Goal: Communication & Community: Answer question/provide support

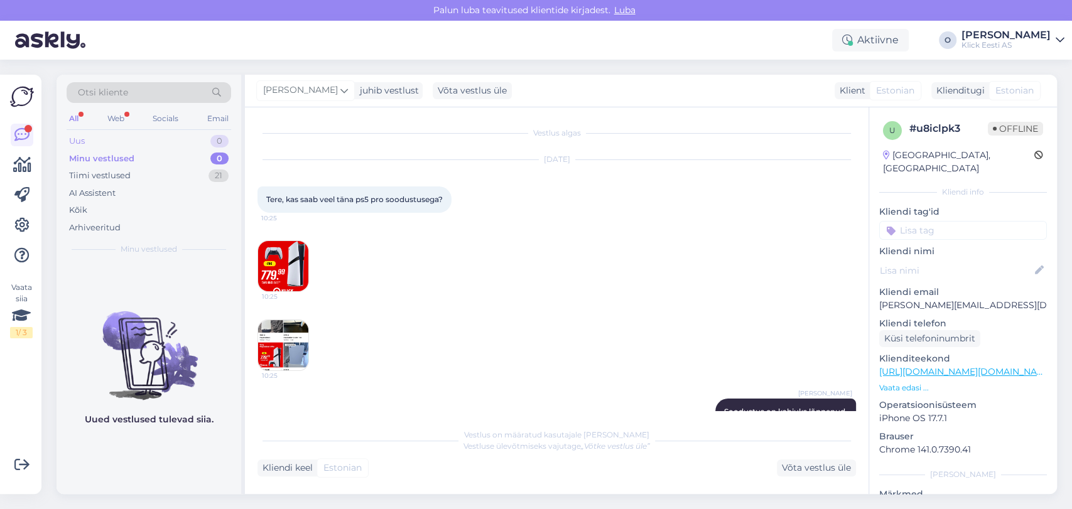
scroll to position [28, 0]
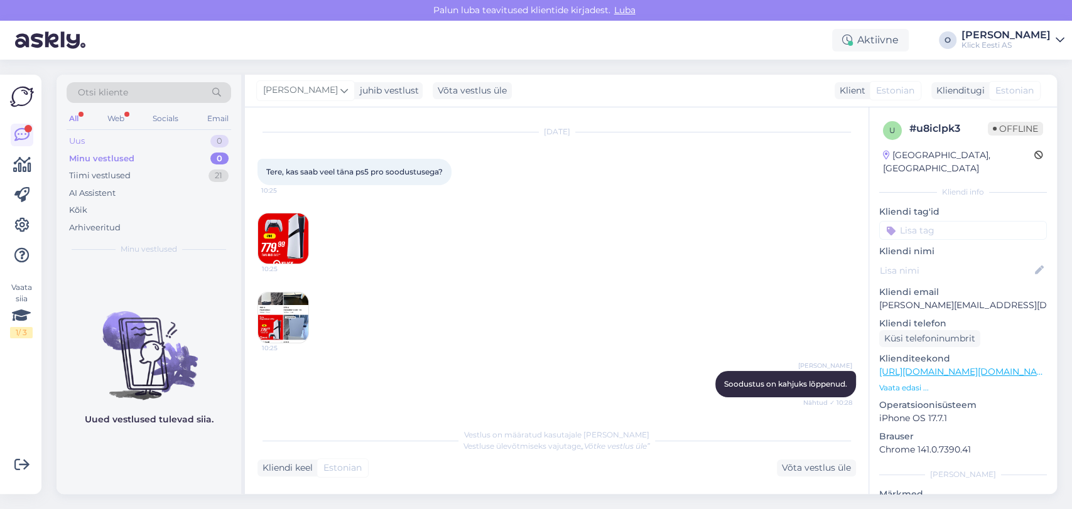
click at [163, 144] on div "Uus 0" at bounding box center [149, 141] width 164 height 18
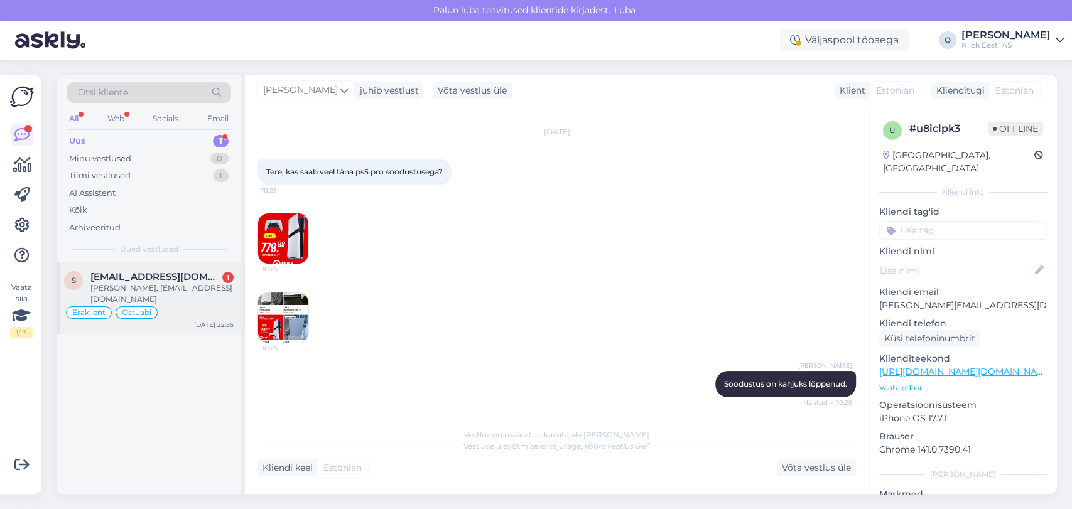
click at [151, 277] on span "[EMAIL_ADDRESS][DOMAIN_NAME]" at bounding box center [155, 276] width 131 height 11
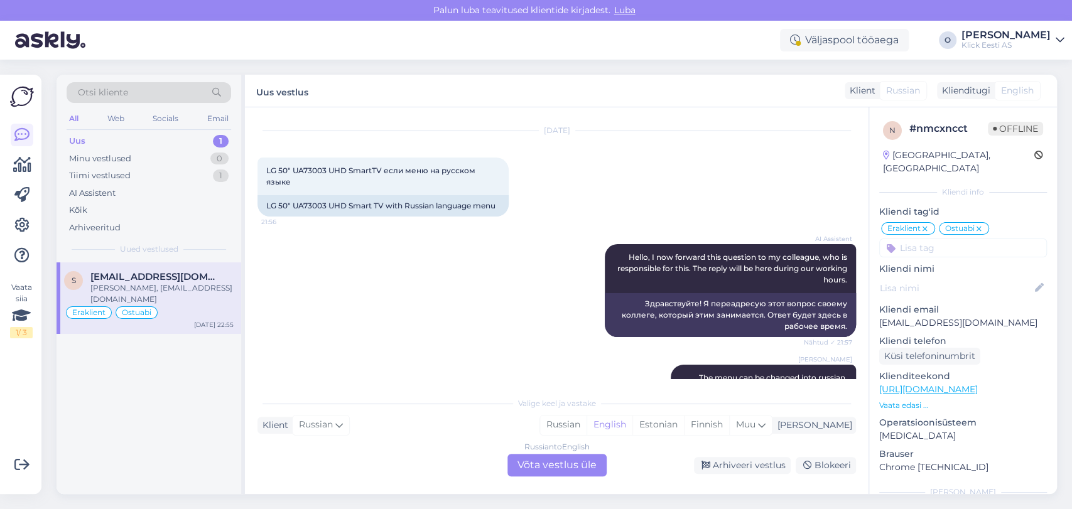
scroll to position [26, 0]
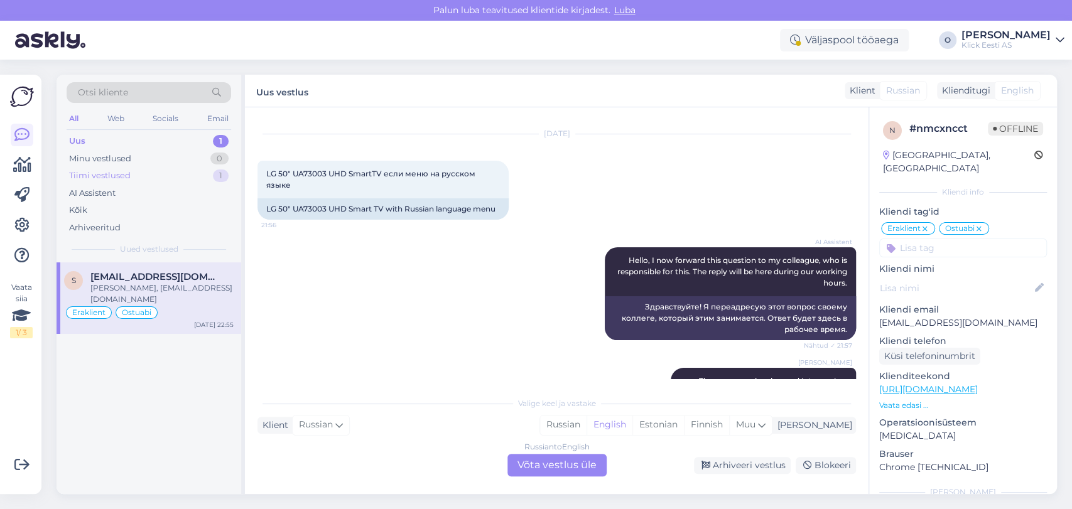
click at [188, 173] on div "Tiimi vestlused 1" at bounding box center [149, 176] width 164 height 18
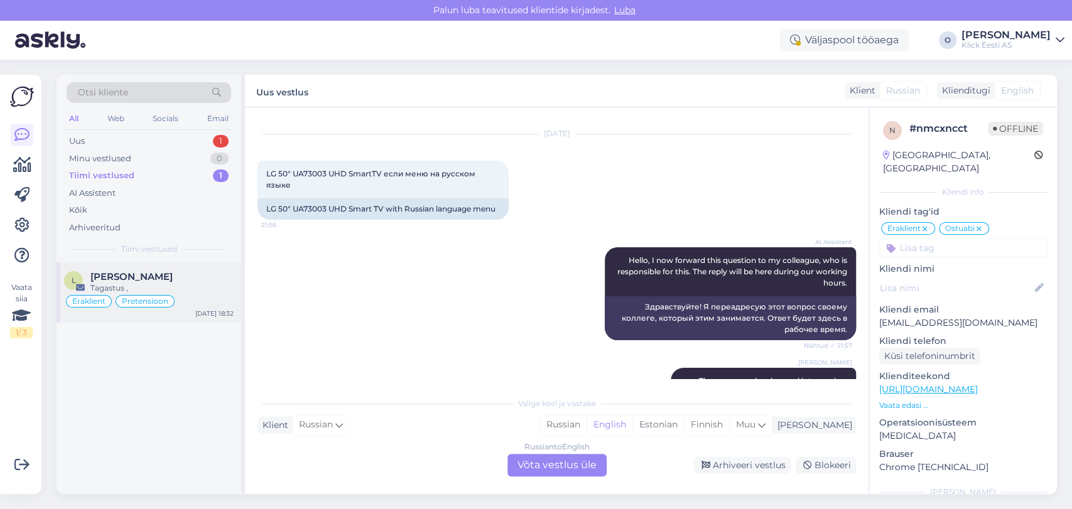
click at [136, 276] on div "[PERSON_NAME]" at bounding box center [161, 276] width 143 height 11
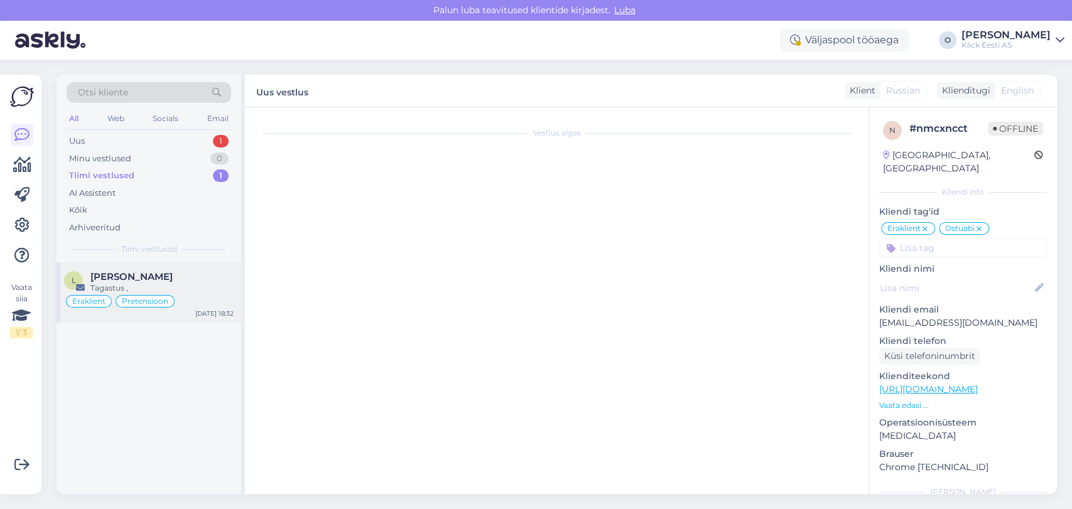
scroll to position [0, 0]
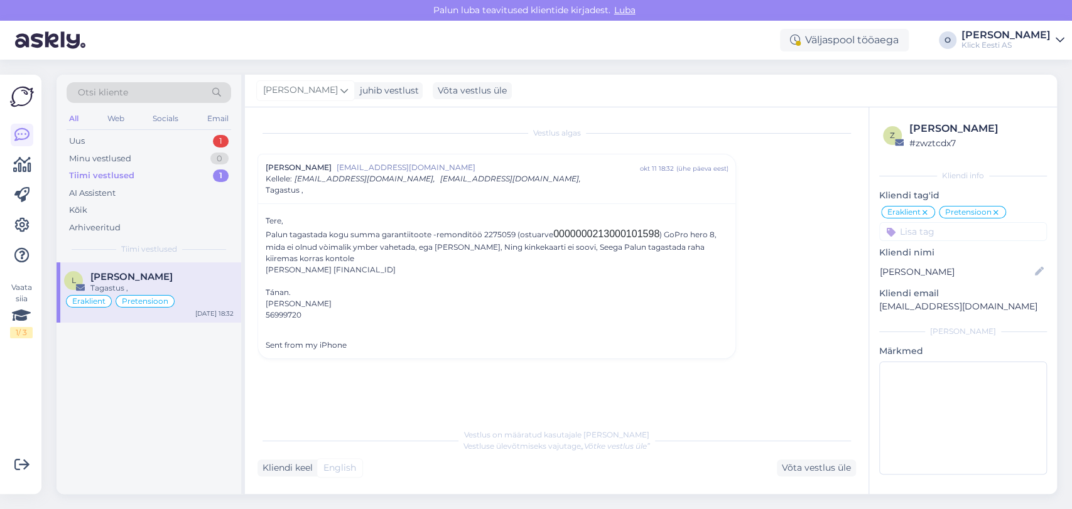
click at [321, 271] on div "Palun tagastada kogu summa garantiitoote -remonditöö 2275059 (ostuarve 00000002…" at bounding box center [497, 251] width 462 height 49
copy div "[FINANCIAL_ID]"
click at [182, 137] on div "Uus 1" at bounding box center [149, 141] width 164 height 18
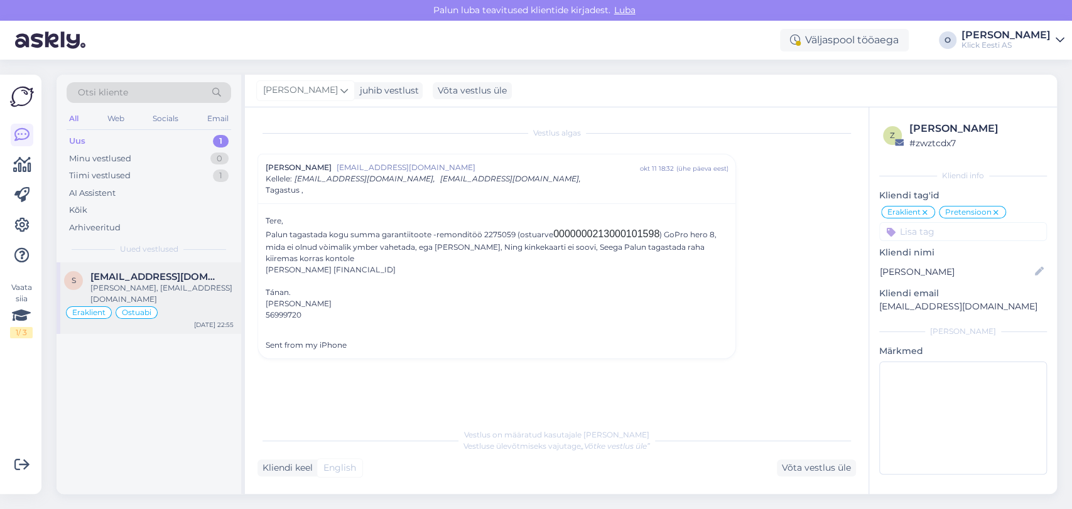
click at [134, 276] on span "[EMAIL_ADDRESS][DOMAIN_NAME]" at bounding box center [155, 276] width 131 height 11
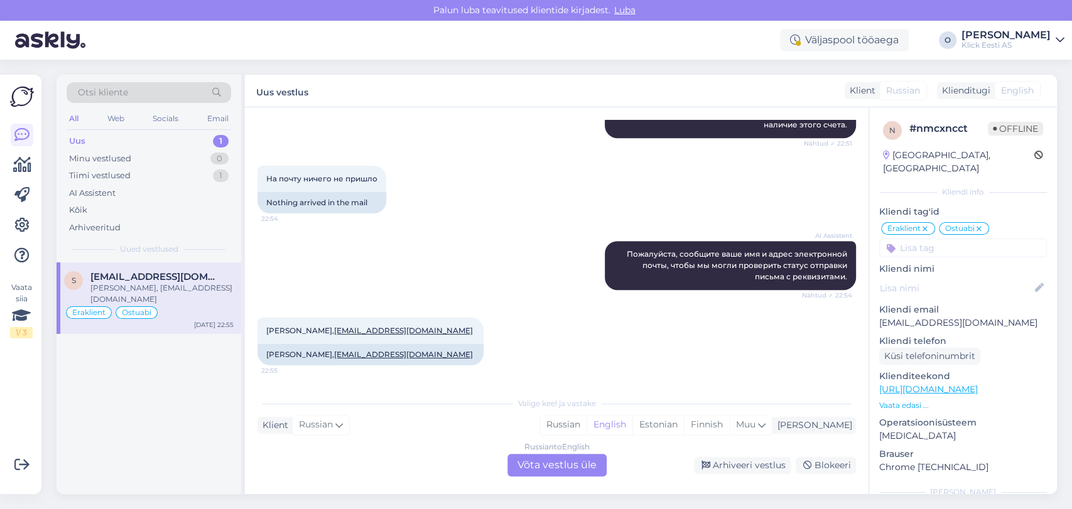
click at [929, 316] on p "[EMAIL_ADDRESS][DOMAIN_NAME]" at bounding box center [963, 322] width 168 height 13
copy p "[EMAIL_ADDRESS][DOMAIN_NAME]"
click at [271, 325] on div "[PERSON_NAME], [EMAIL_ADDRESS][DOMAIN_NAME] 22:55" at bounding box center [370, 331] width 226 height 26
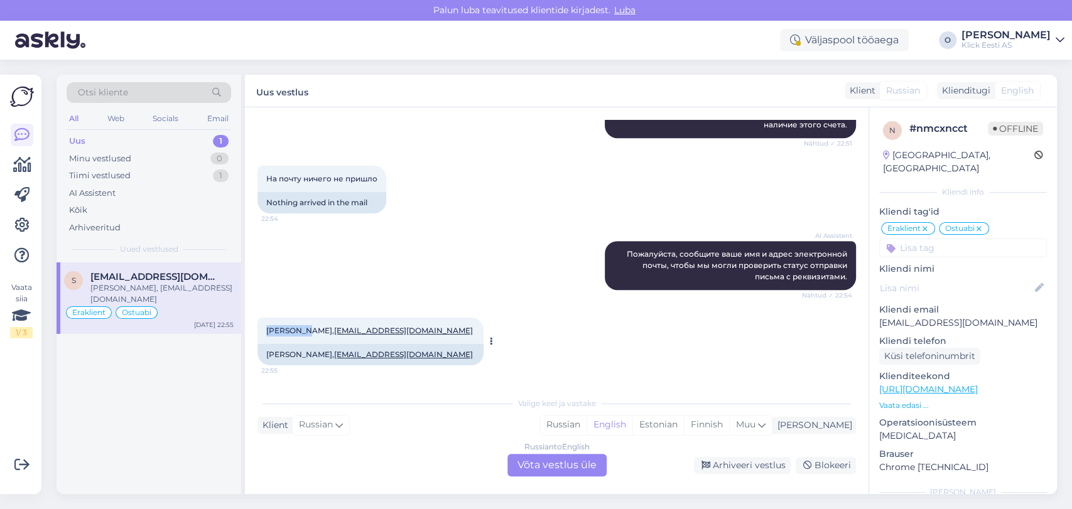
click at [271, 325] on div "[PERSON_NAME], [EMAIL_ADDRESS][DOMAIN_NAME] 22:55" at bounding box center [370, 331] width 226 height 26
copy span "[PERSON_NAME]"
click at [107, 159] on div "Minu vestlused" at bounding box center [100, 159] width 62 height 13
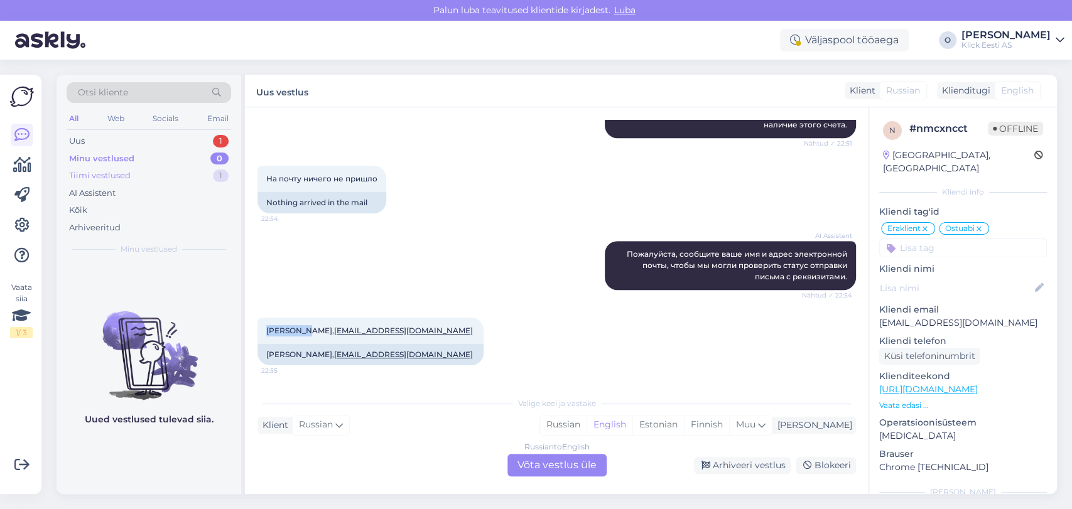
click at [150, 178] on div "Tiimi vestlused 1" at bounding box center [149, 176] width 164 height 18
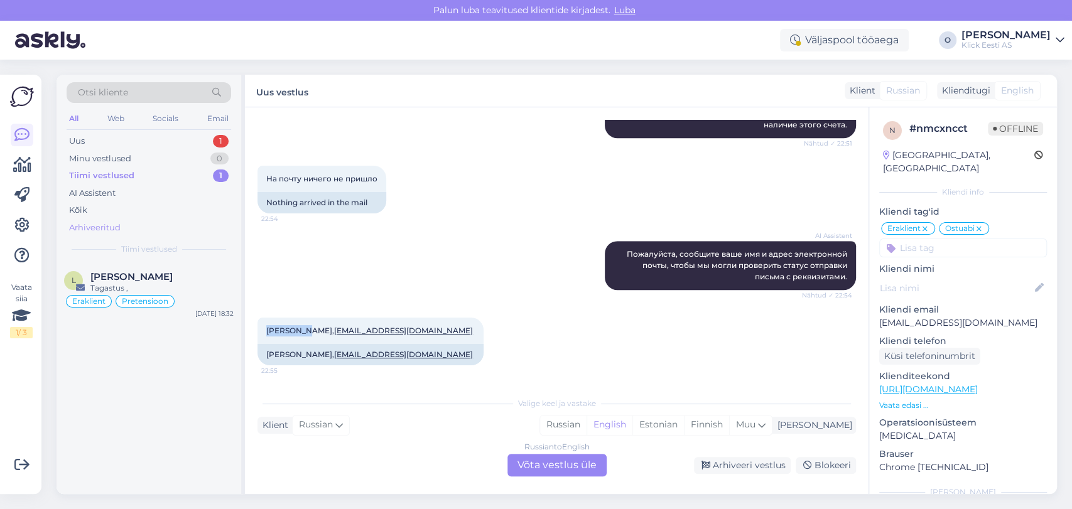
click at [119, 228] on div "Arhiveeritud" at bounding box center [94, 228] width 51 height 13
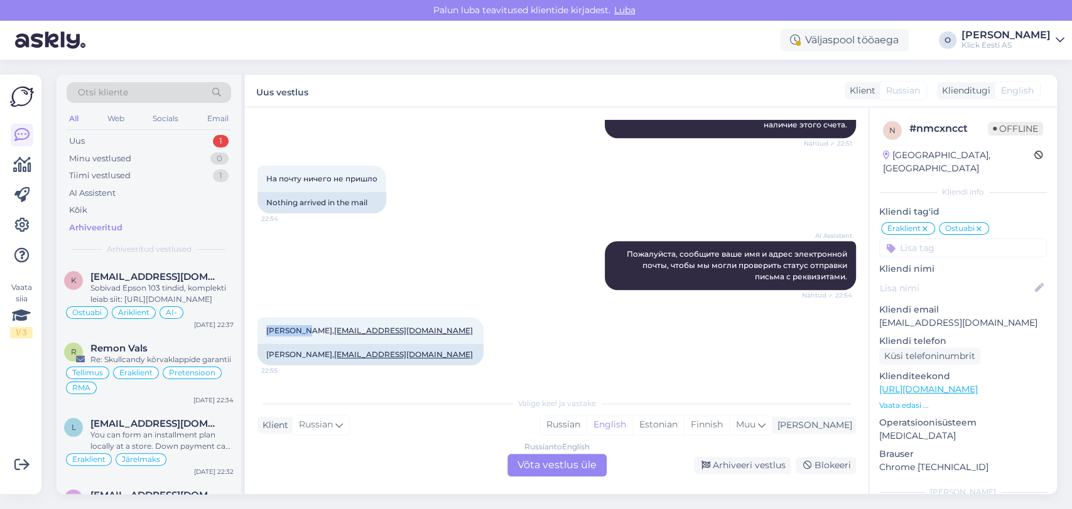
click at [147, 91] on div "Otsi kliente" at bounding box center [149, 92] width 164 height 21
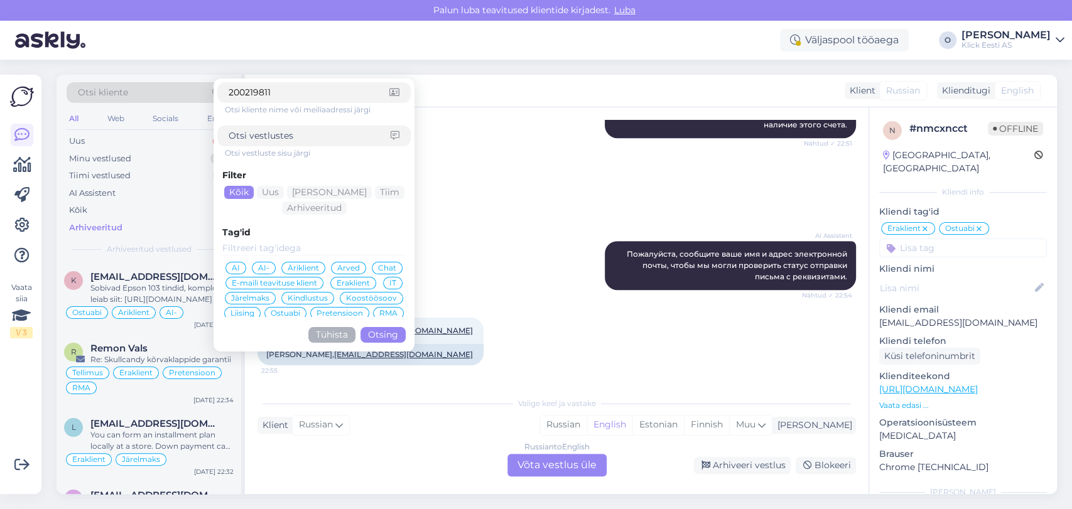
type input "200219811"
click at [371, 333] on button "Otsing" at bounding box center [382, 335] width 45 height 16
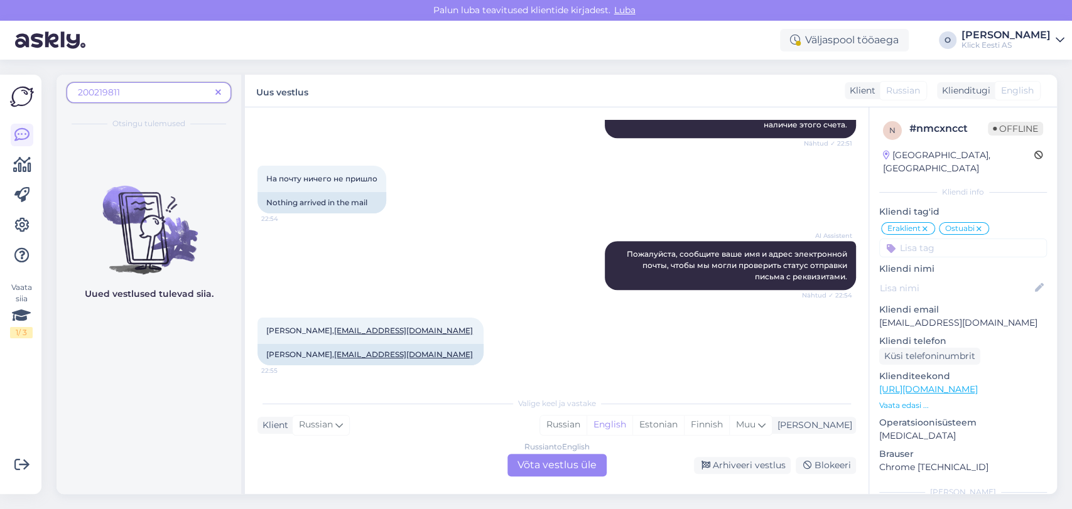
click at [186, 93] on span "200219811" at bounding box center [144, 92] width 132 height 13
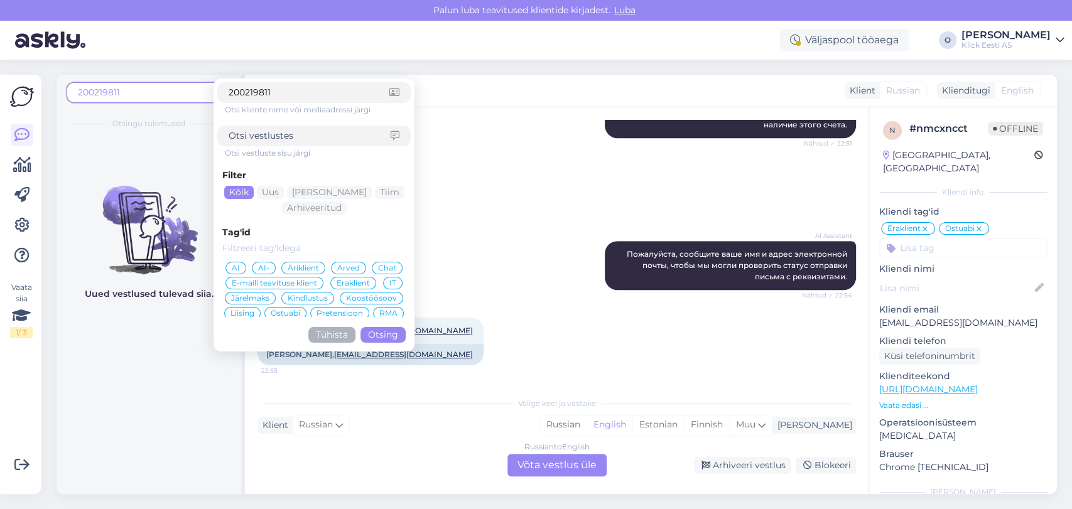
click at [310, 140] on input at bounding box center [310, 135] width 162 height 13
click at [291, 95] on input "200219811" at bounding box center [309, 92] width 161 height 13
paste input "[PERSON_NAME]"
click at [291, 95] on input "[PERSON_NAME]" at bounding box center [309, 92] width 161 height 13
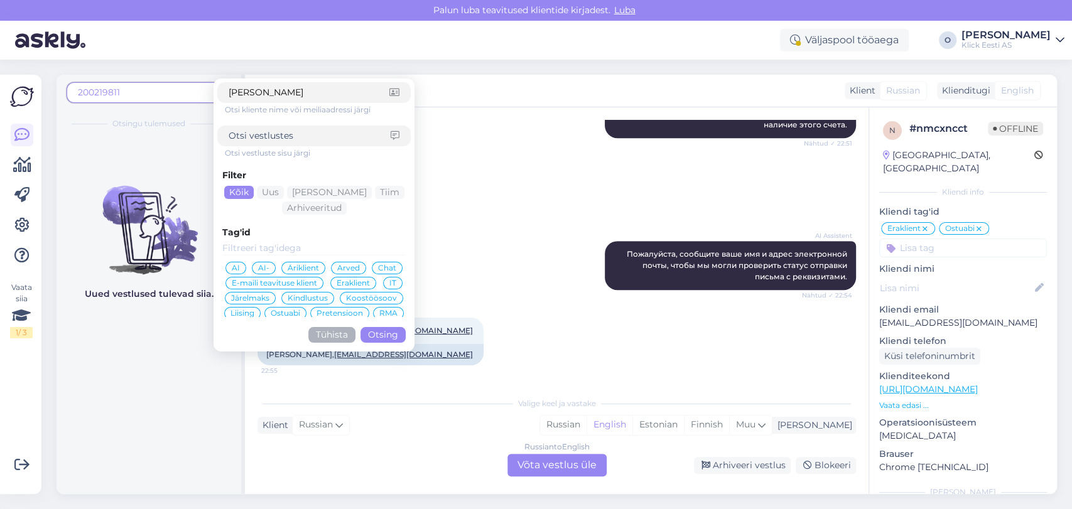
type input "[PERSON_NAME]"
click button "Otsing" at bounding box center [382, 335] width 45 height 16
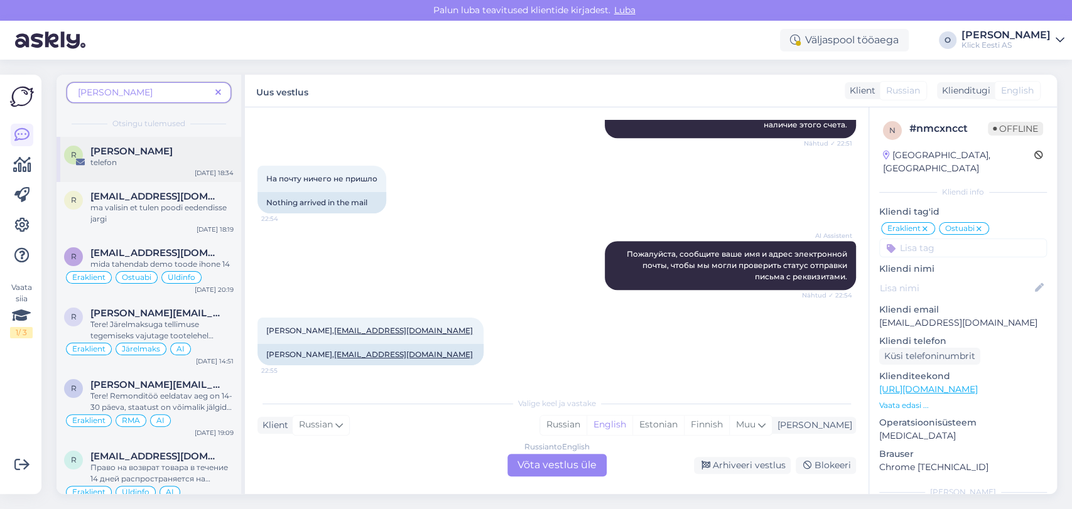
click at [186, 146] on div "[PERSON_NAME]" at bounding box center [161, 151] width 143 height 11
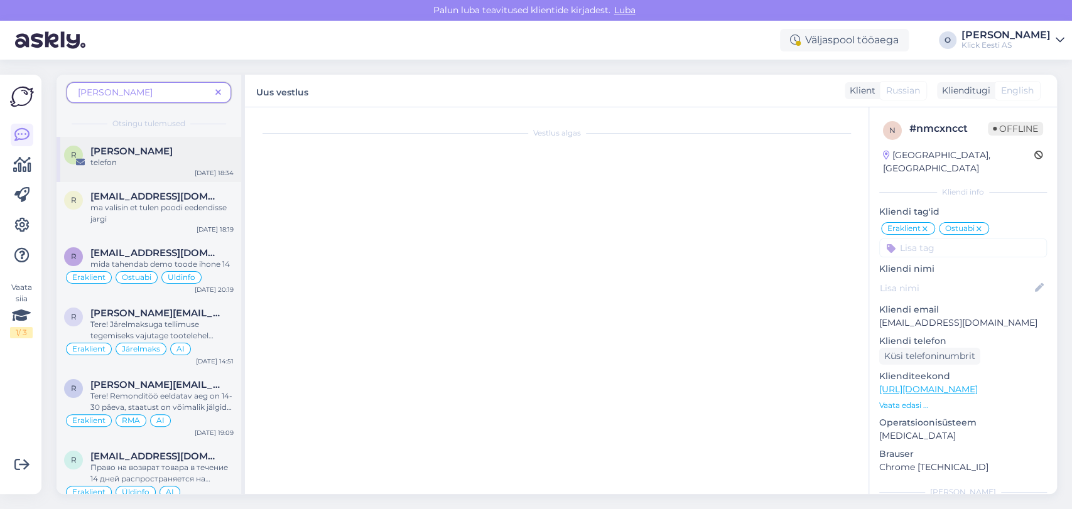
scroll to position [0, 0]
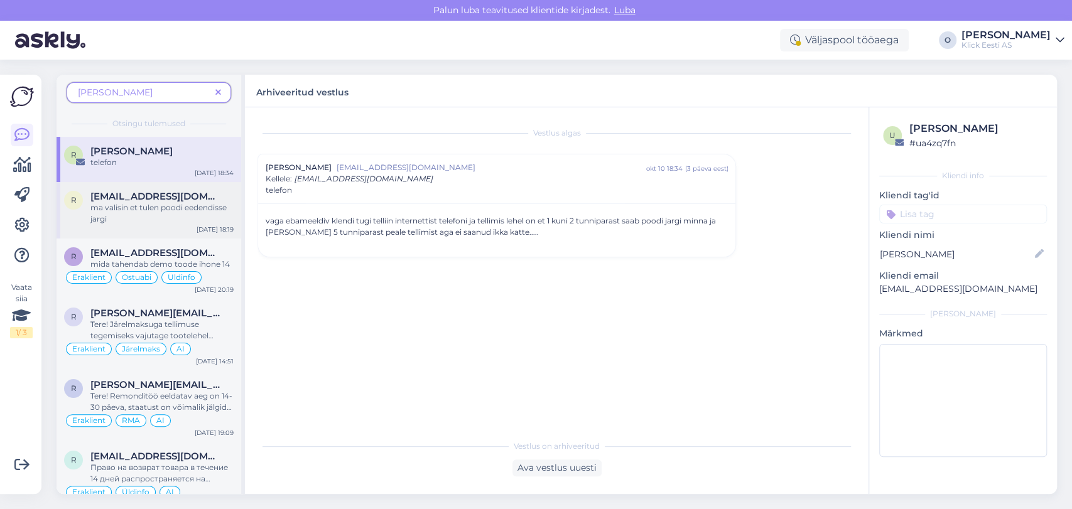
click at [146, 201] on span "[EMAIL_ADDRESS][DOMAIN_NAME]" at bounding box center [155, 196] width 131 height 11
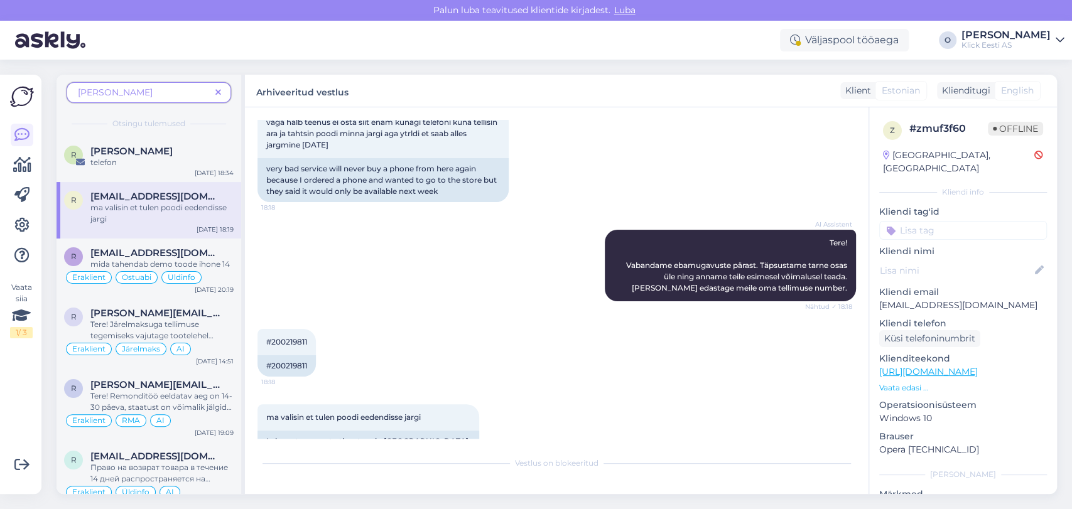
scroll to position [104, 0]
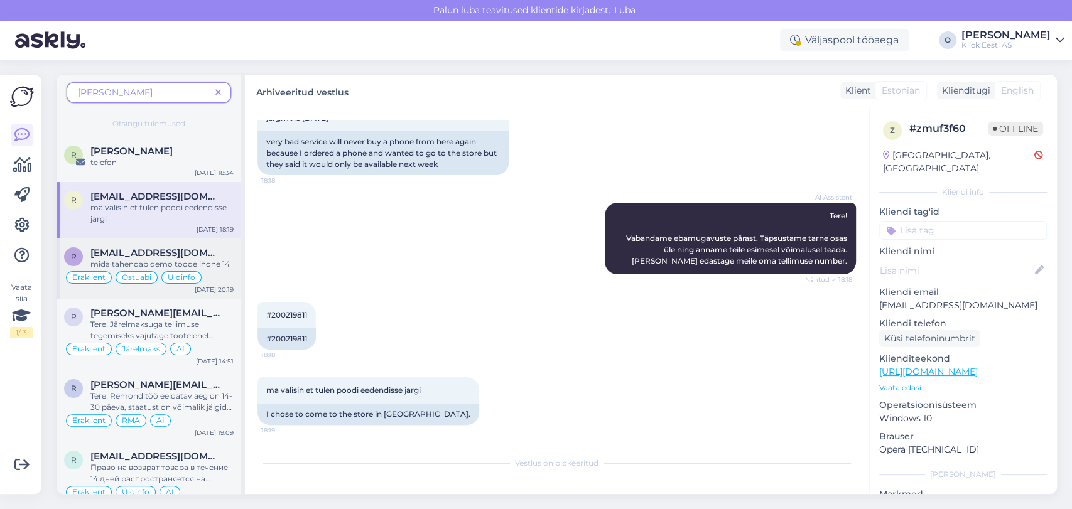
click at [171, 242] on div "r [EMAIL_ADDRESS][DOMAIN_NAME] mida tahendab demo toode ihone 14 Eraklient Ostu…" at bounding box center [149, 269] width 185 height 60
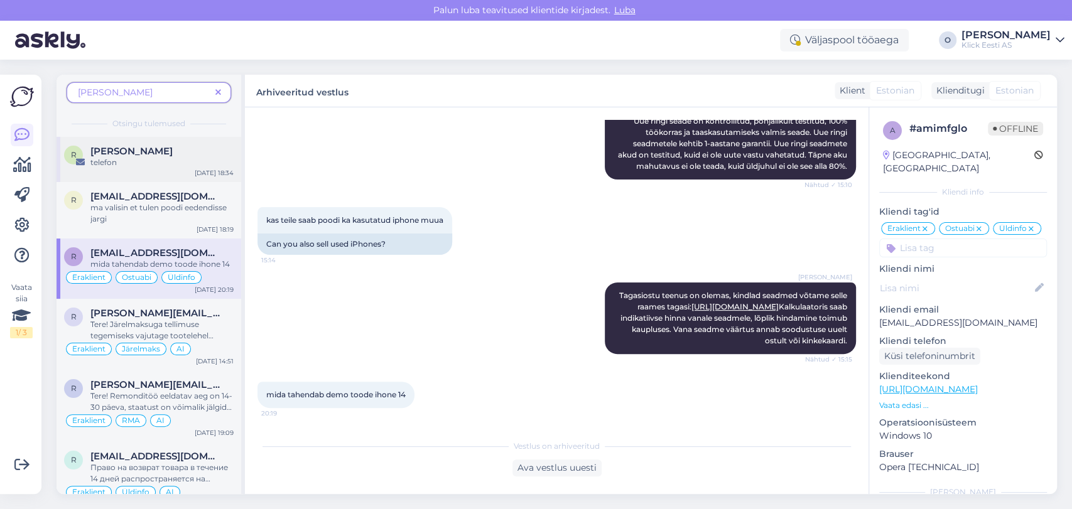
click at [158, 151] on div "[PERSON_NAME]" at bounding box center [161, 151] width 143 height 11
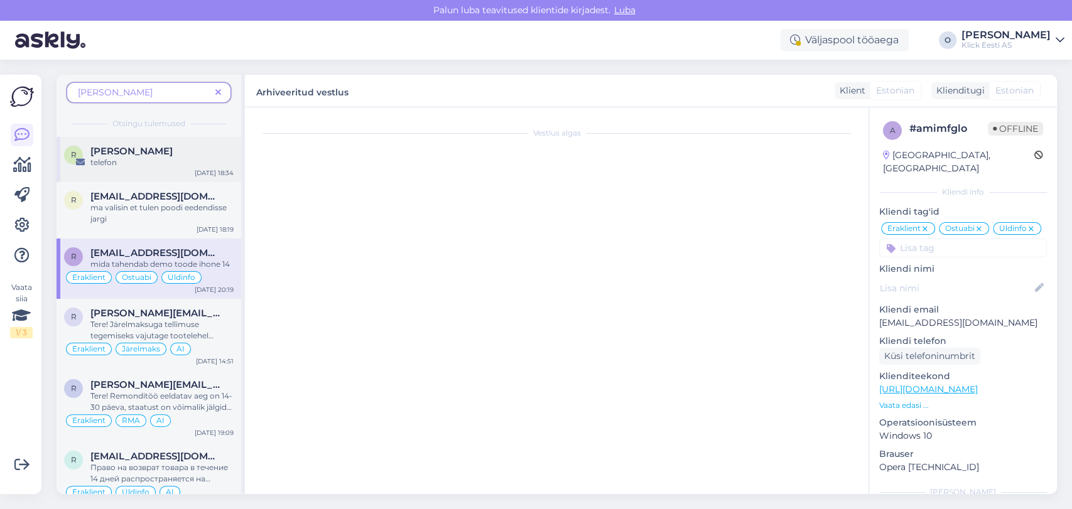
scroll to position [0, 0]
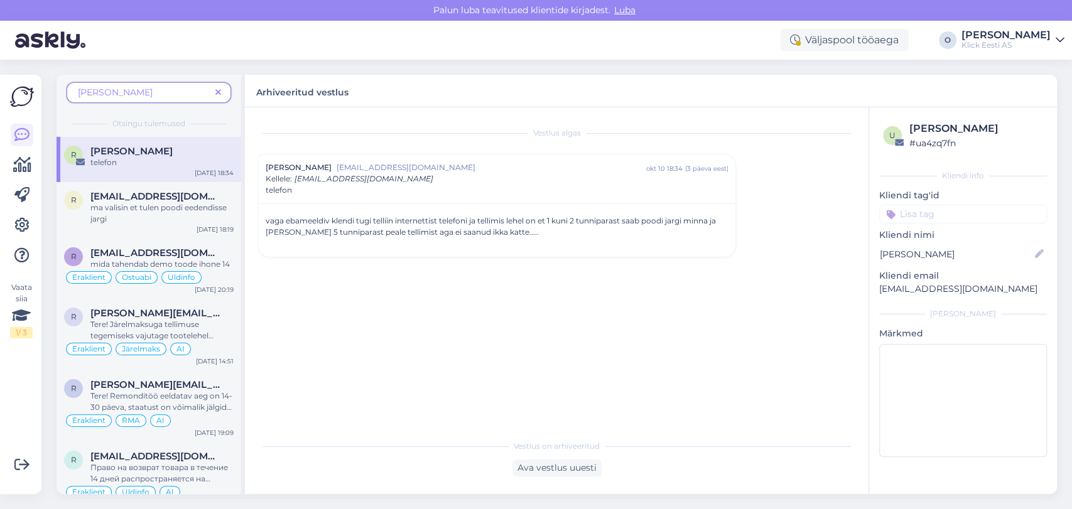
click at [134, 89] on span "[PERSON_NAME]" at bounding box center [144, 92] width 132 height 13
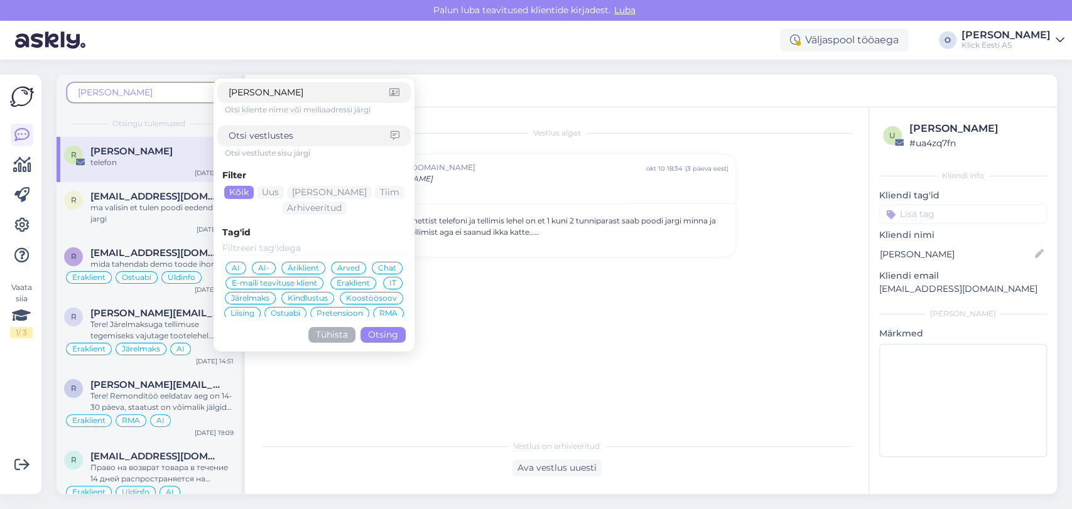
click at [134, 89] on span "[PERSON_NAME]" at bounding box center [144, 92] width 132 height 13
click at [293, 93] on input "[PERSON_NAME]" at bounding box center [309, 92] width 161 height 13
paste input "[PERSON_NAME]"
type input "Janek"
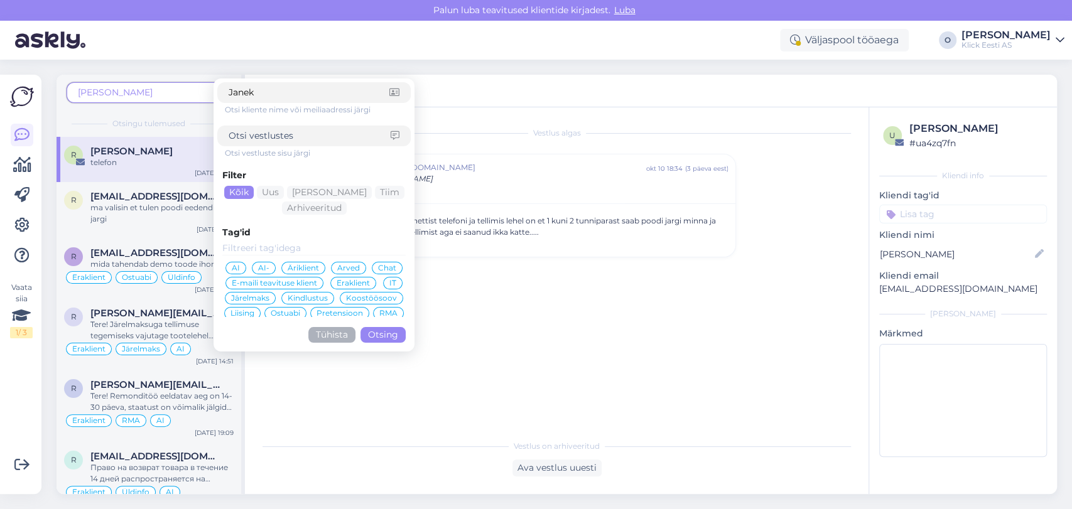
click at [393, 328] on button "Otsing" at bounding box center [382, 335] width 45 height 16
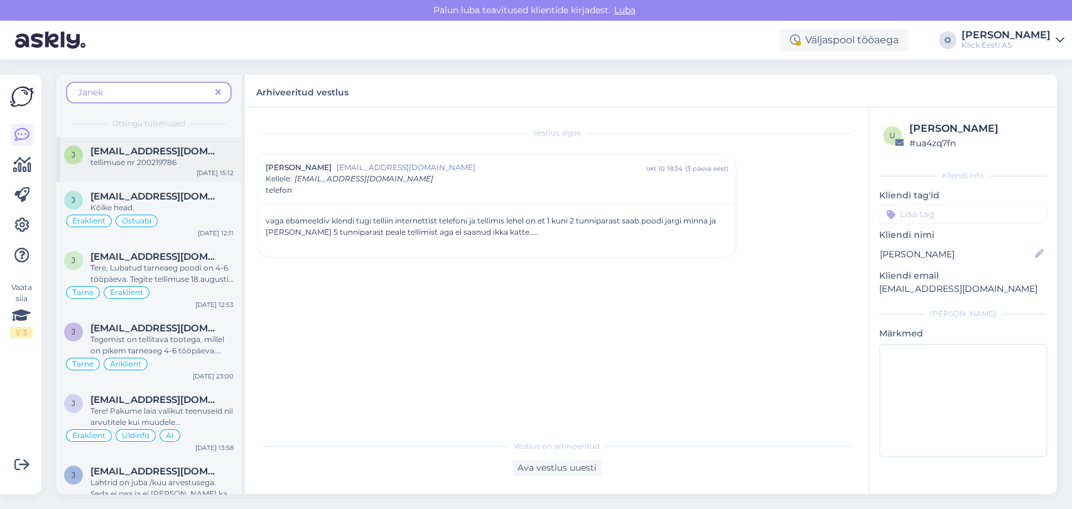
click at [168, 163] on div "tellimuse nr 200219786" at bounding box center [161, 162] width 143 height 11
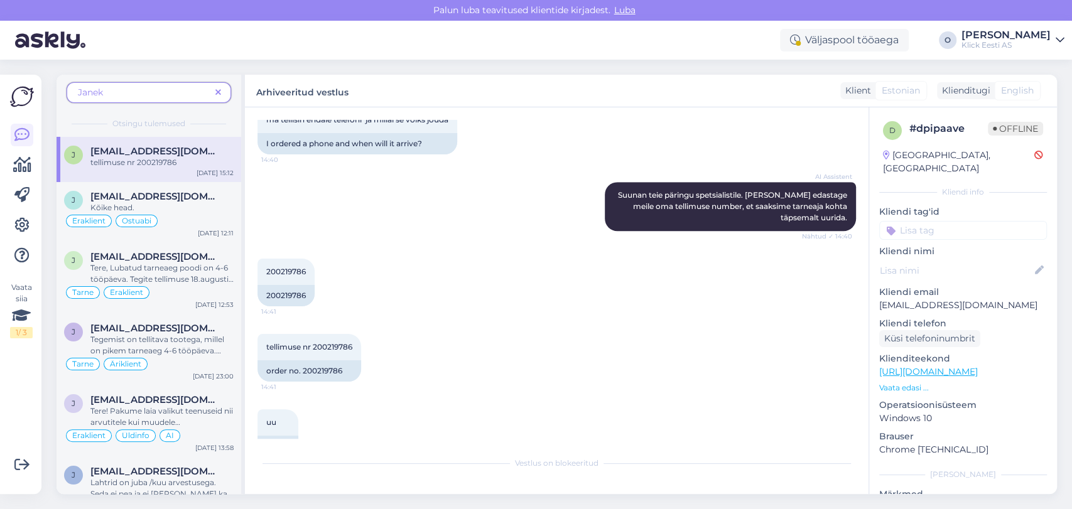
scroll to position [879, 0]
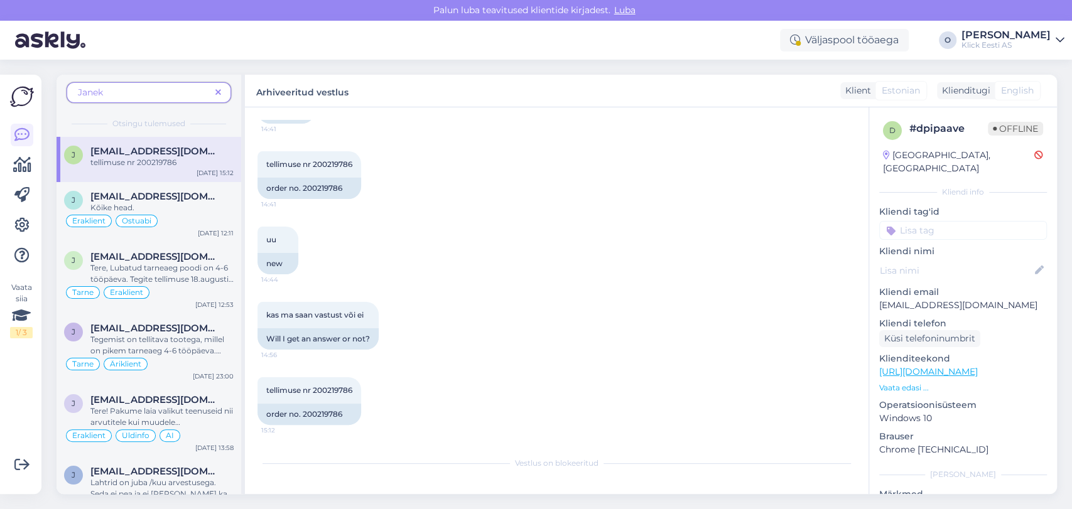
click at [218, 93] on icon at bounding box center [218, 93] width 6 height 9
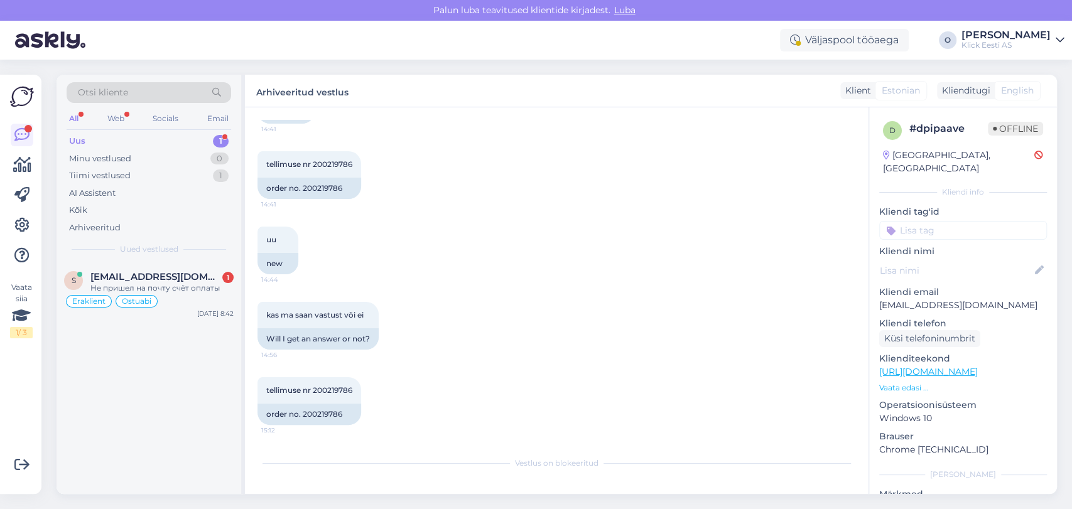
click at [157, 145] on div "Uus 1" at bounding box center [149, 141] width 164 height 18
click at [141, 274] on span "[EMAIL_ADDRESS][DOMAIN_NAME]" at bounding box center [155, 276] width 131 height 11
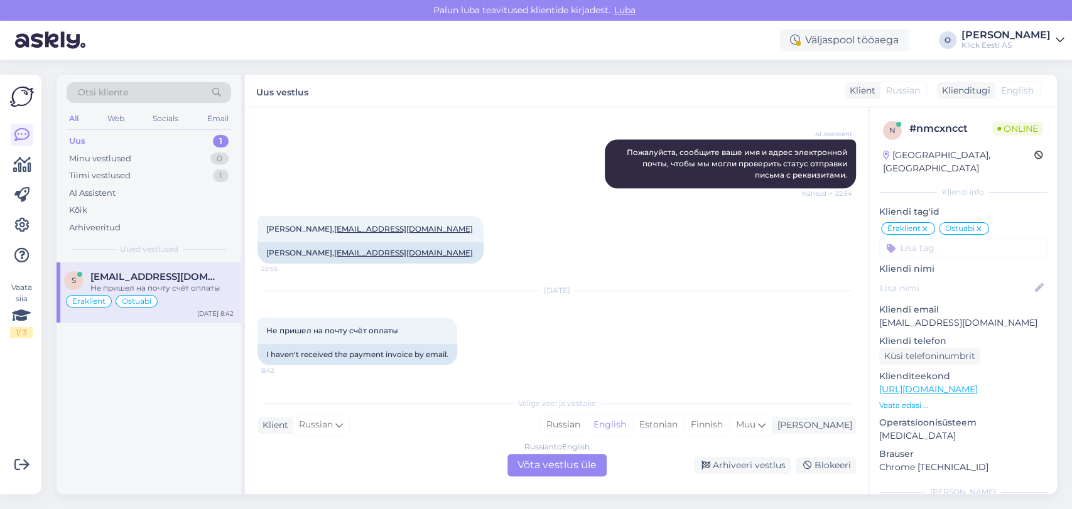
click at [148, 142] on div "Uus 1" at bounding box center [149, 141] width 164 height 18
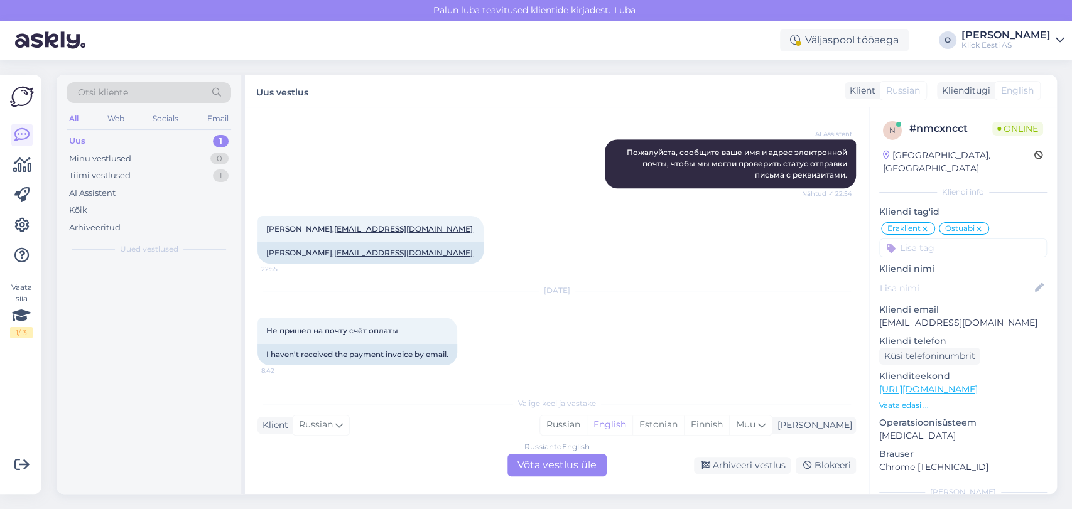
click at [148, 142] on div "Uus 1" at bounding box center [149, 141] width 164 height 18
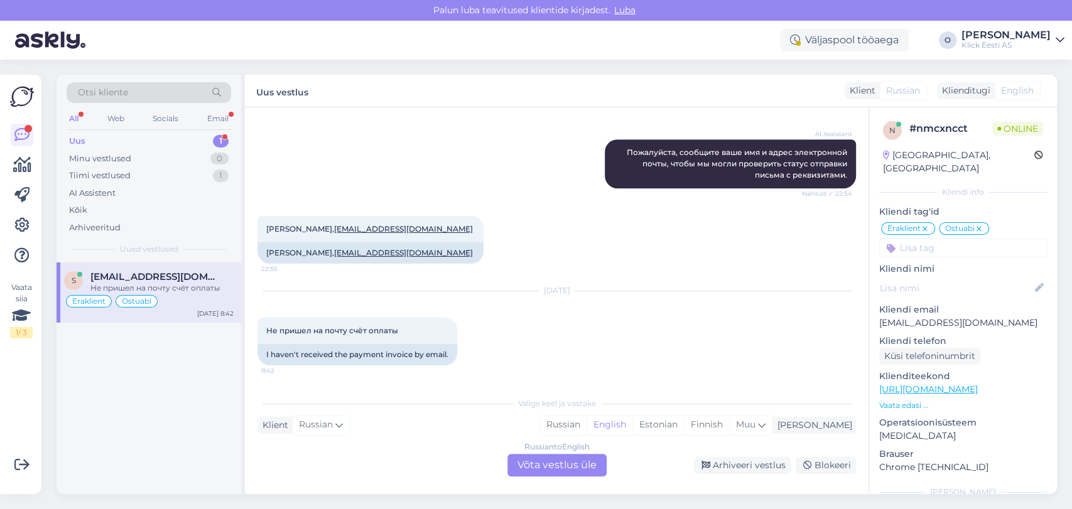
click at [136, 144] on div "Uus 1" at bounding box center [149, 141] width 164 height 18
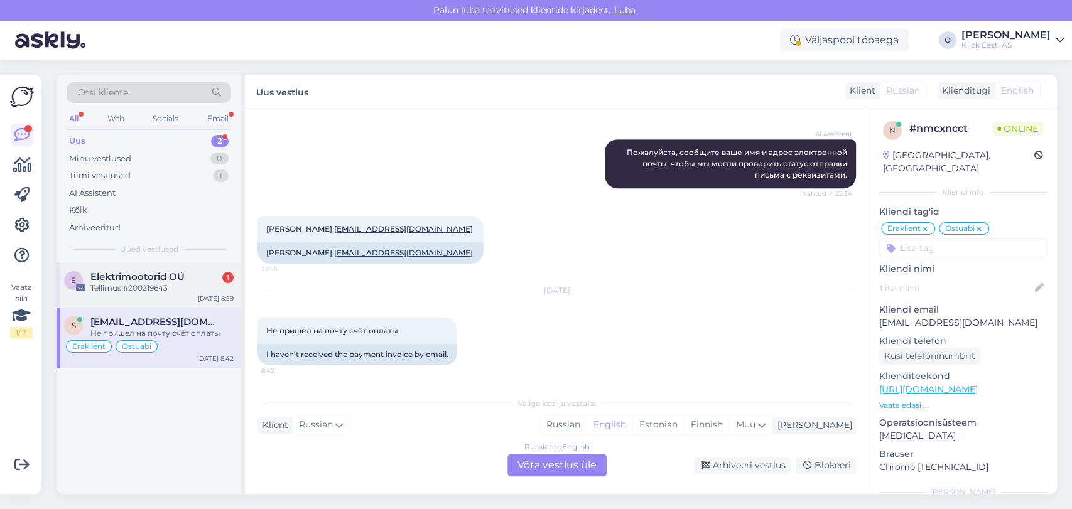
click at [135, 263] on div "E Elektrimootorid OÜ 1 Tellimus #200219643 [DATE] 8:59" at bounding box center [149, 284] width 185 height 45
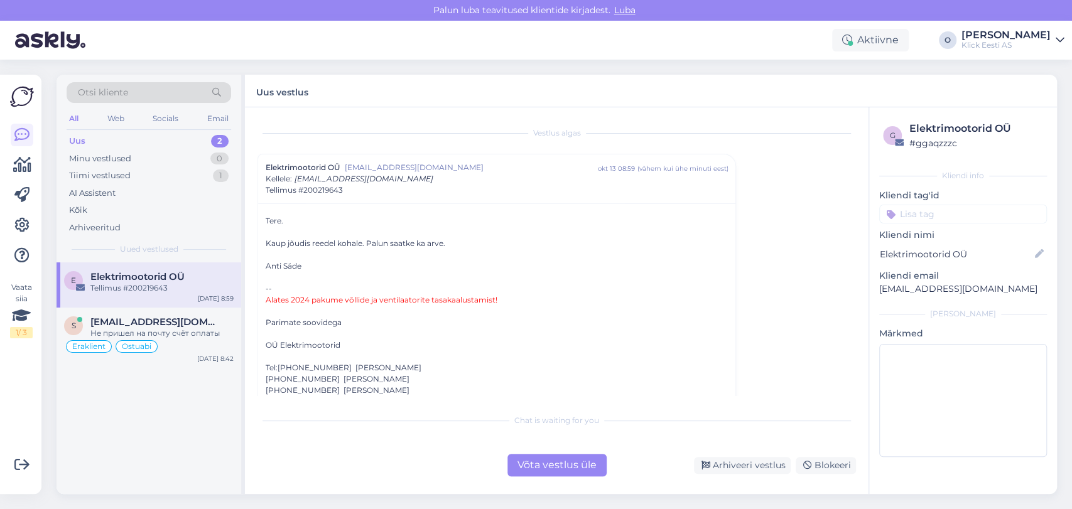
click at [909, 287] on p "[EMAIL_ADDRESS][DOMAIN_NAME]" at bounding box center [963, 289] width 168 height 13
copy div "[EMAIL_ADDRESS][DOMAIN_NAME] [PERSON_NAME]"
click at [130, 141] on div "Uus 2" at bounding box center [149, 141] width 164 height 18
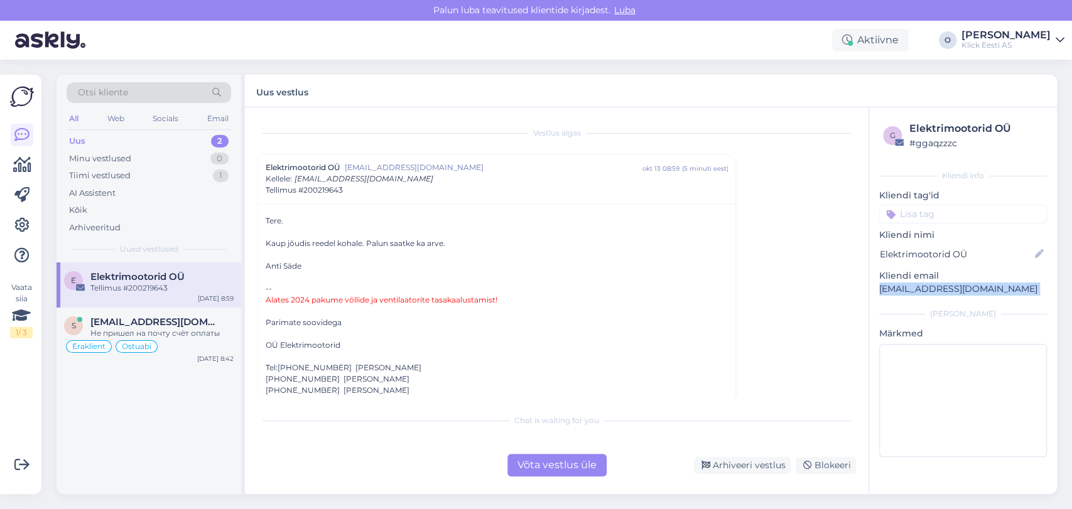
click at [130, 141] on div "Uus 2" at bounding box center [149, 141] width 164 height 18
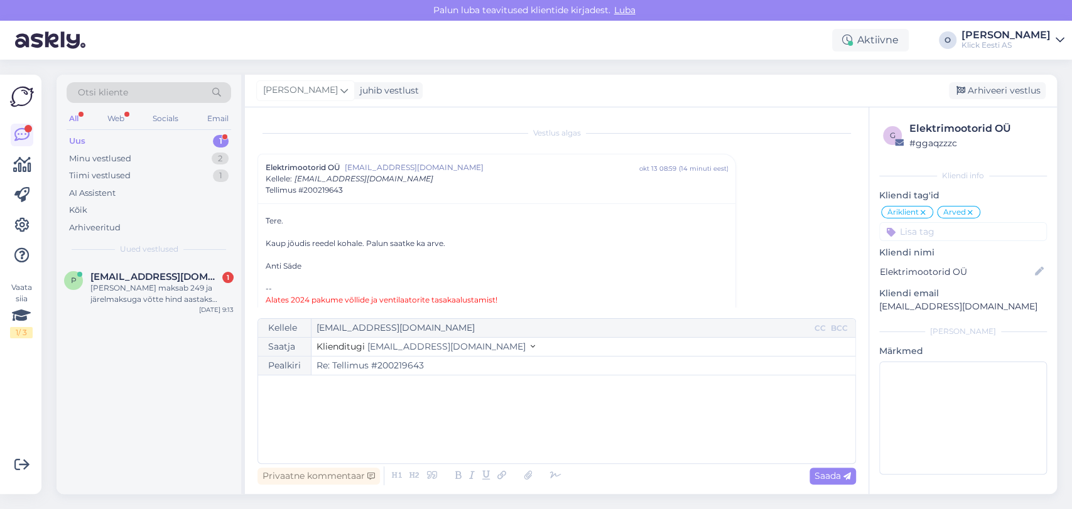
scroll to position [34, 0]
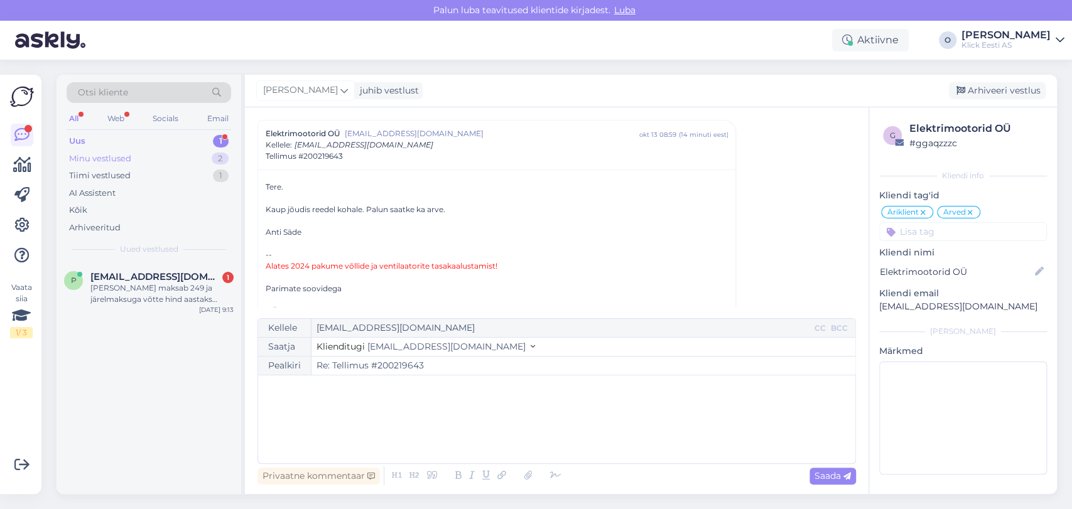
click at [130, 161] on div "Minu vestlused" at bounding box center [100, 159] width 62 height 13
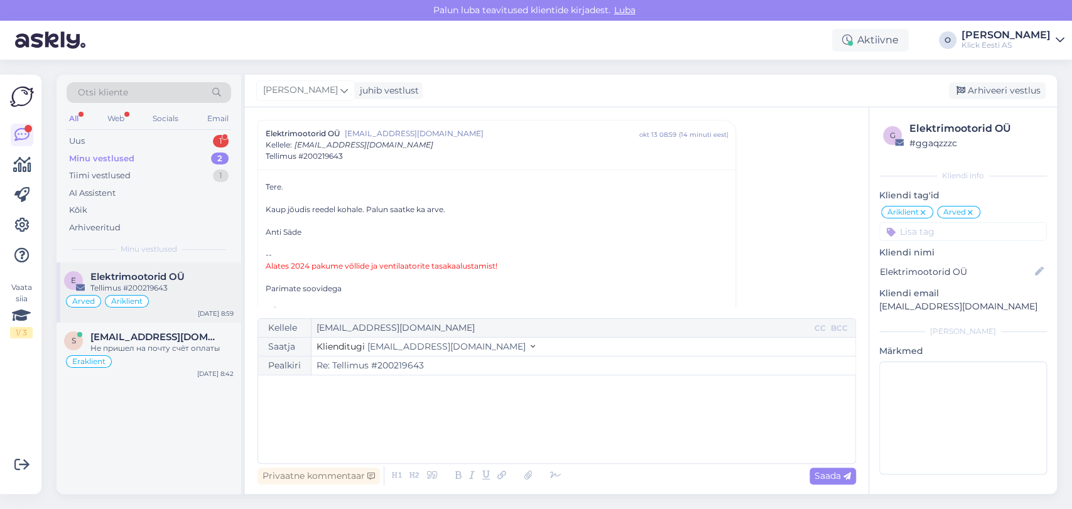
click at [124, 274] on span "Elektrimootorid OÜ" at bounding box center [137, 276] width 94 height 11
click at [121, 337] on span "[EMAIL_ADDRESS][DOMAIN_NAME]" at bounding box center [155, 336] width 131 height 11
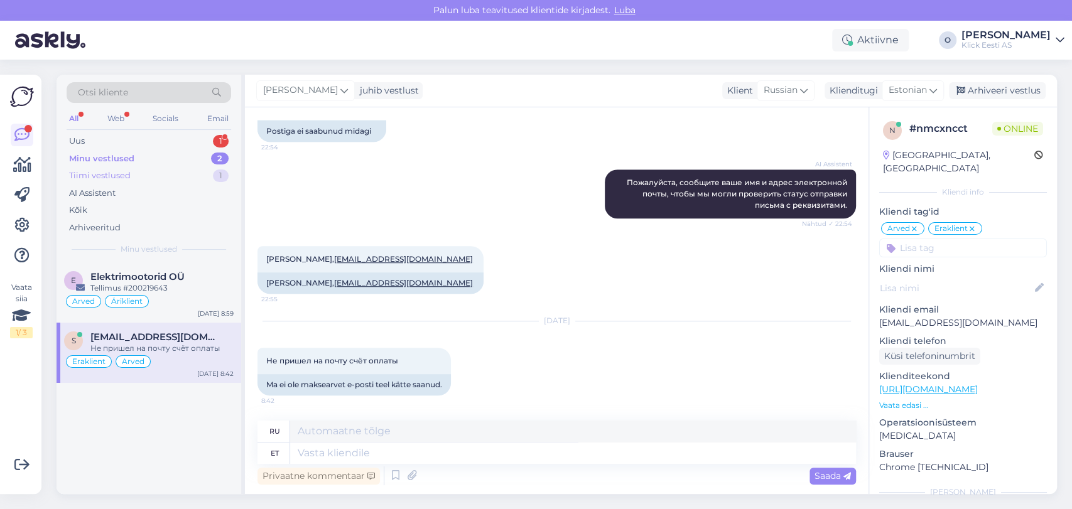
click at [129, 175] on div "Tiimi vestlused" at bounding box center [100, 176] width 62 height 13
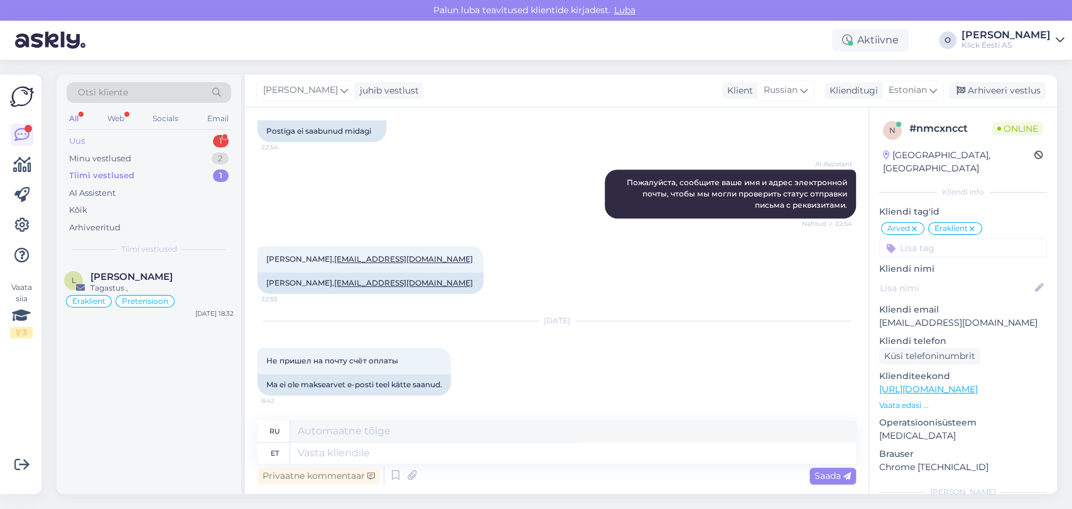
click at [123, 137] on div "Uus 1" at bounding box center [149, 141] width 164 height 18
click at [122, 267] on div "P [EMAIL_ADDRESS][DOMAIN_NAME] 1 [PERSON_NAME] maksab 249 ja järelmaksuga võtte…" at bounding box center [149, 290] width 185 height 57
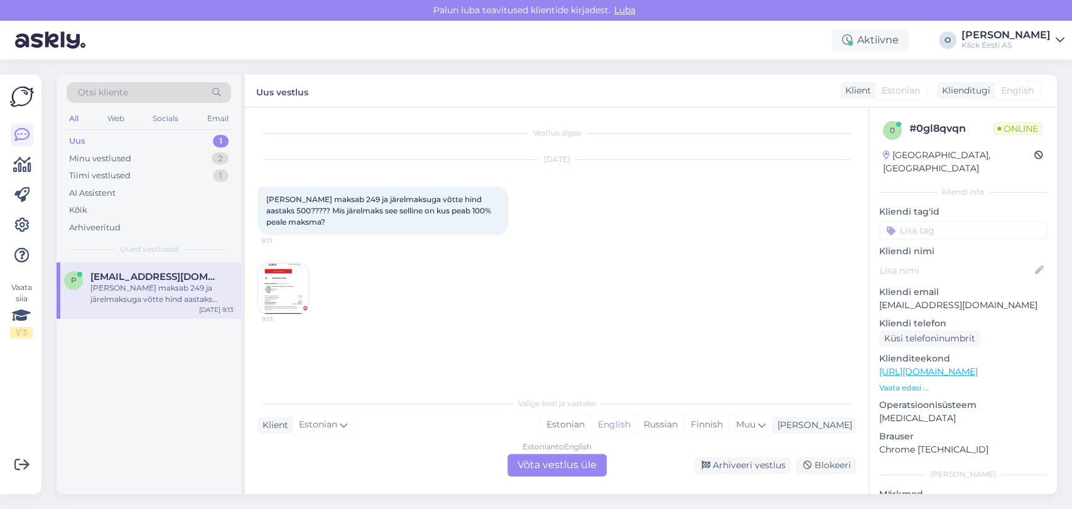
click at [263, 279] on img at bounding box center [283, 289] width 50 height 50
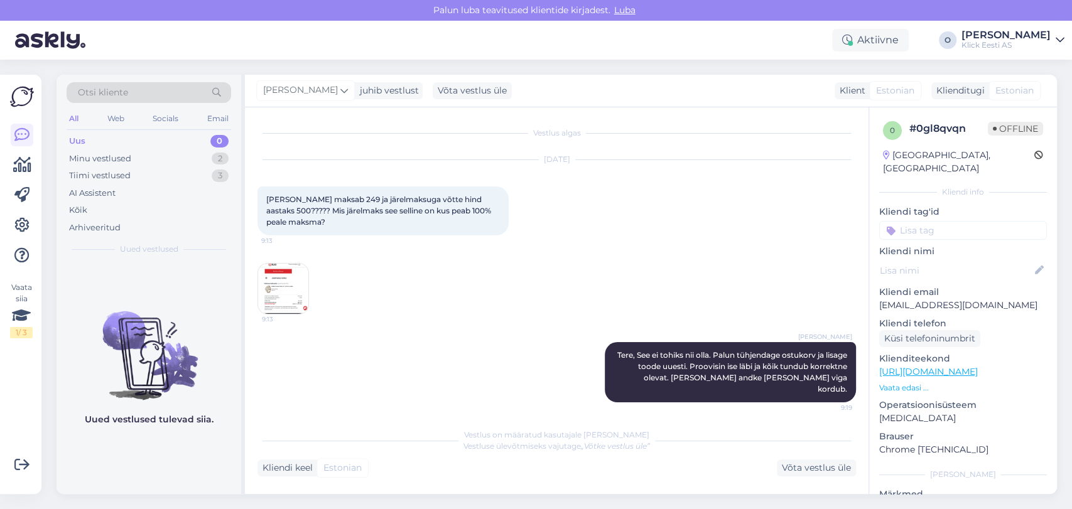
click at [117, 137] on div "Uus 0" at bounding box center [149, 141] width 164 height 18
click at [126, 172] on div "Tiimi vestlused" at bounding box center [100, 176] width 62 height 13
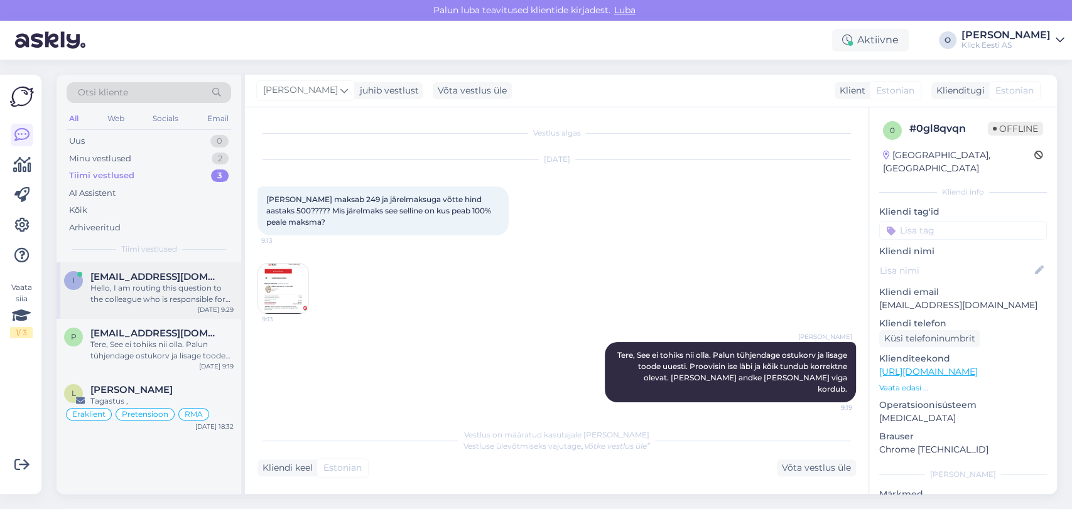
click at [114, 293] on div "Hello, I am routing this question to the colleague who is responsible for this …" at bounding box center [161, 294] width 143 height 23
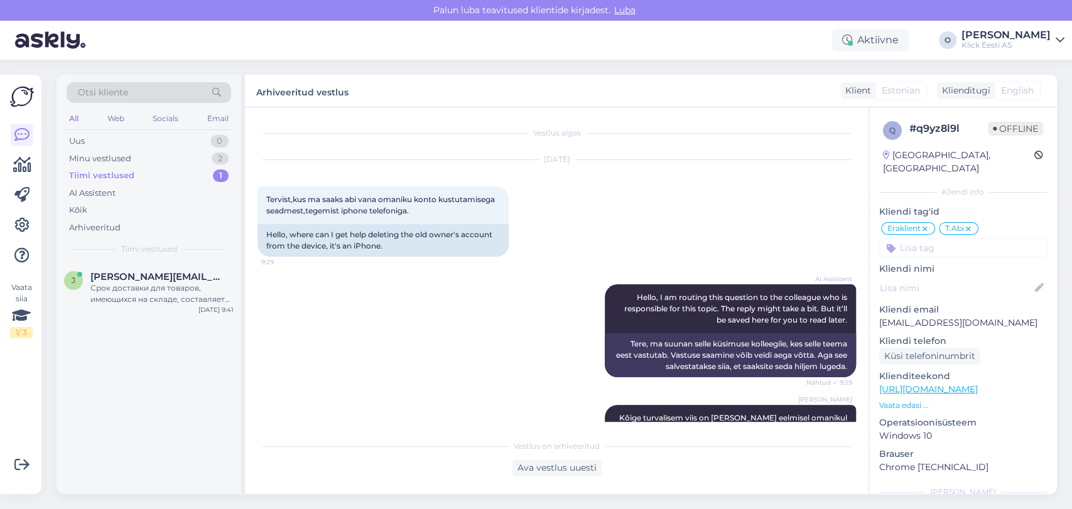
scroll to position [1785, 0]
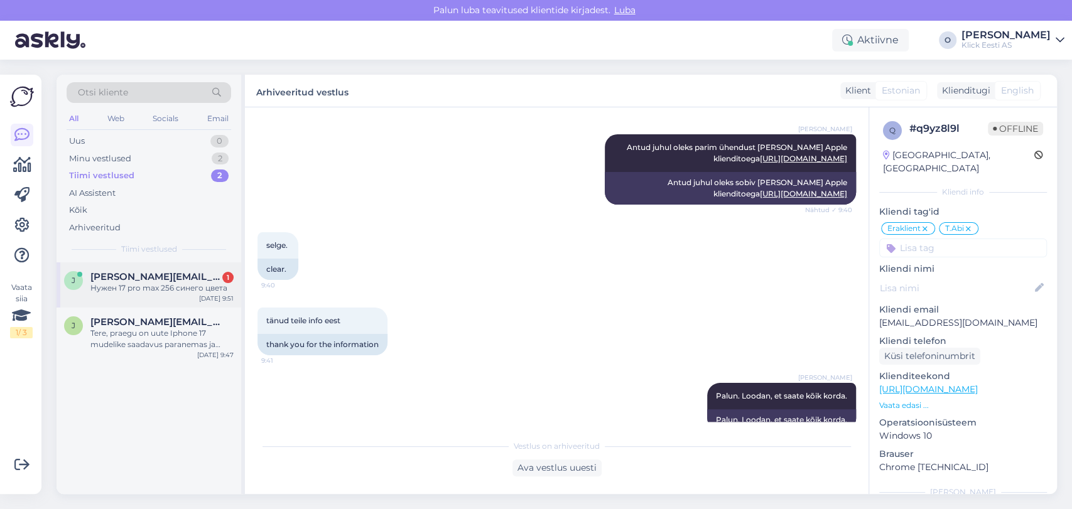
click at [165, 281] on span "[PERSON_NAME][EMAIL_ADDRESS][DOMAIN_NAME]" at bounding box center [155, 276] width 131 height 11
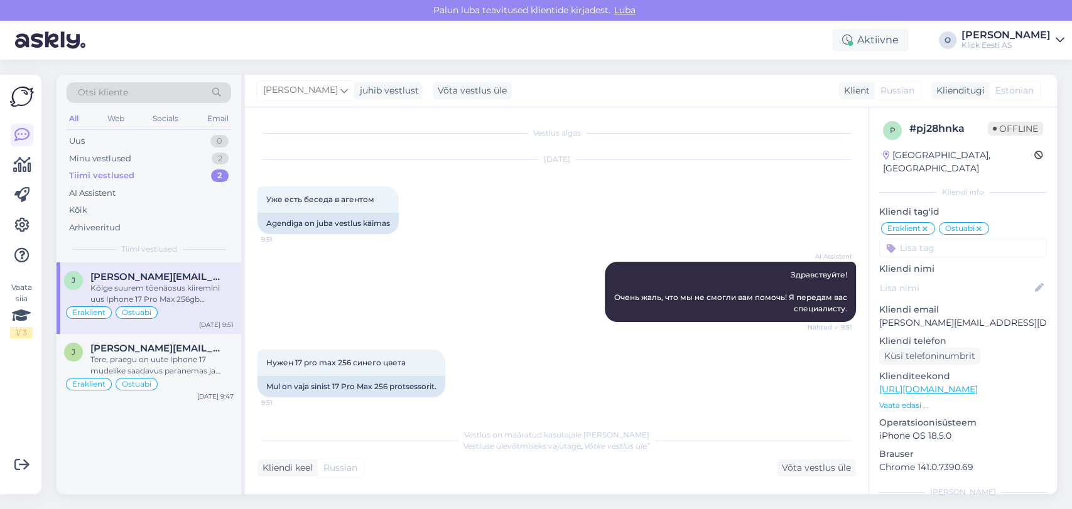
scroll to position [166, 0]
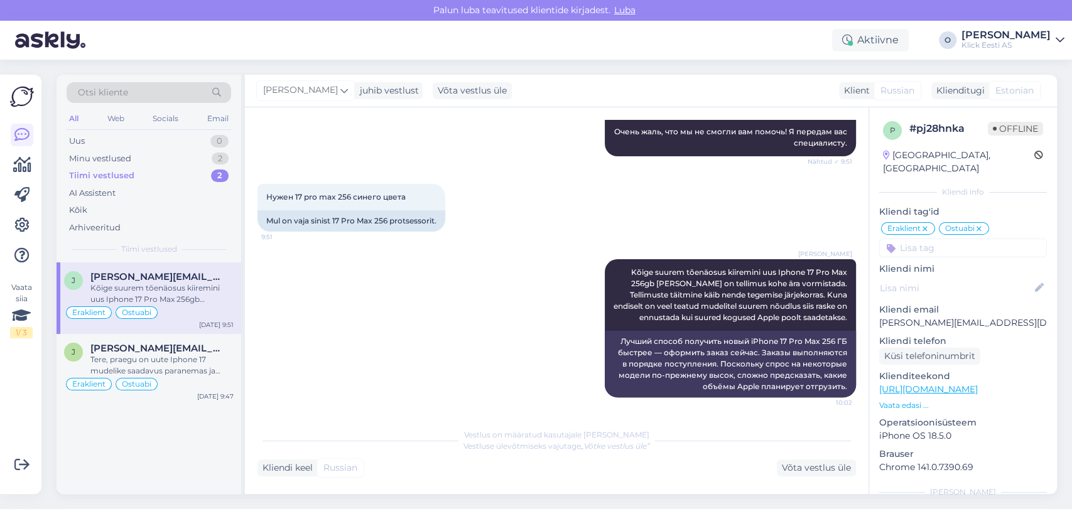
click at [141, 295] on div "Kõige suurem tõenäosus kiiremini uus Iphone 17 Pro Max 256gb [PERSON_NAME] on t…" at bounding box center [161, 294] width 143 height 23
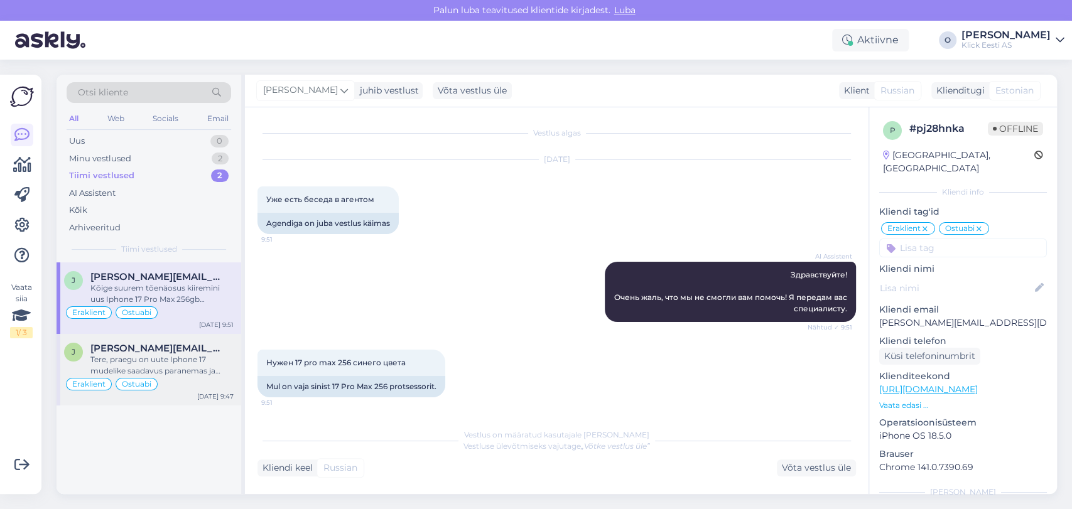
click at [143, 364] on div "Tere, praegu on uute Iphone 17 mudelike saadavus paranemas ja tõenäoliselt võib…" at bounding box center [161, 365] width 143 height 23
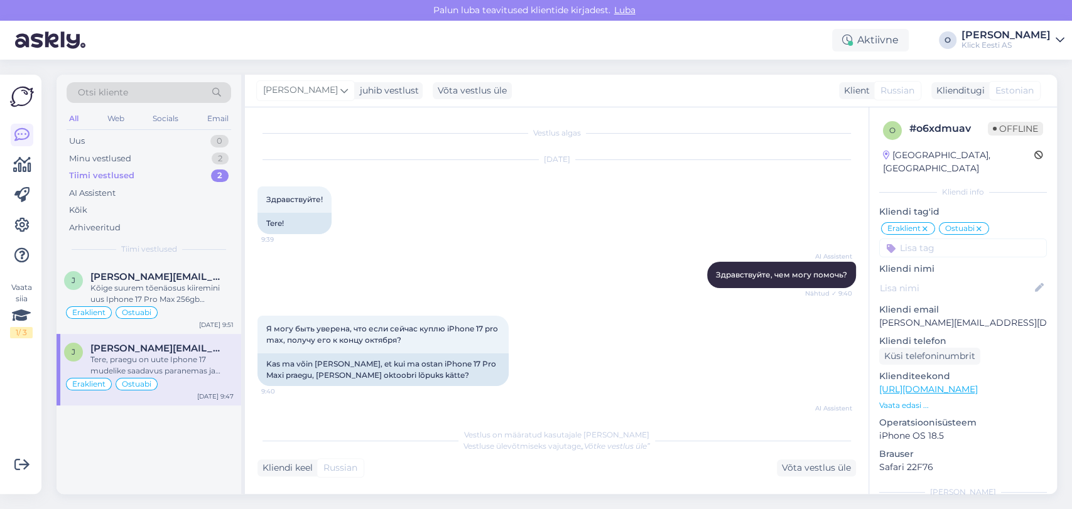
scroll to position [231, 0]
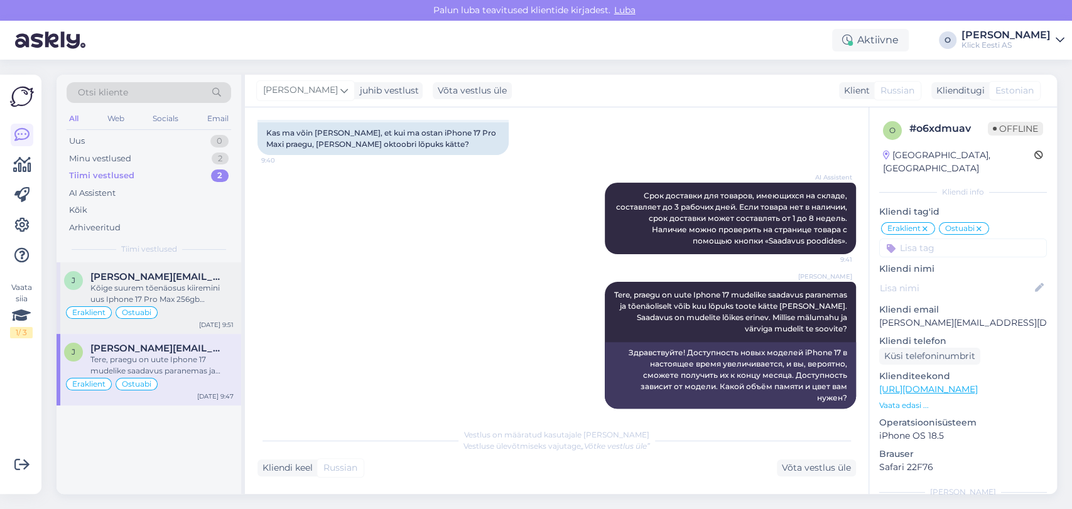
click at [153, 269] on div "[PERSON_NAME] [PERSON_NAME][EMAIL_ADDRESS][DOMAIN_NAME] Kõige suurem tõenäosus …" at bounding box center [149, 298] width 185 height 72
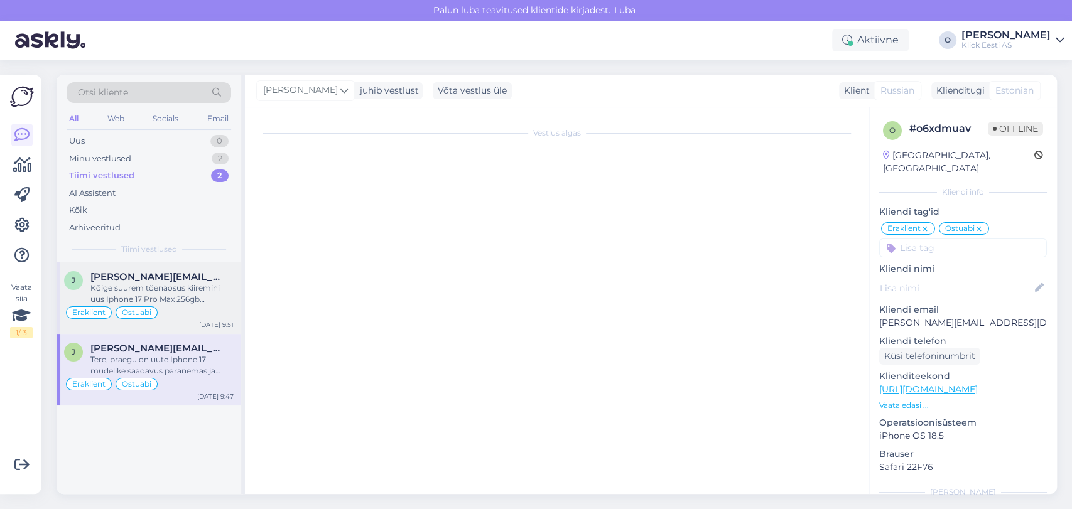
scroll to position [166, 0]
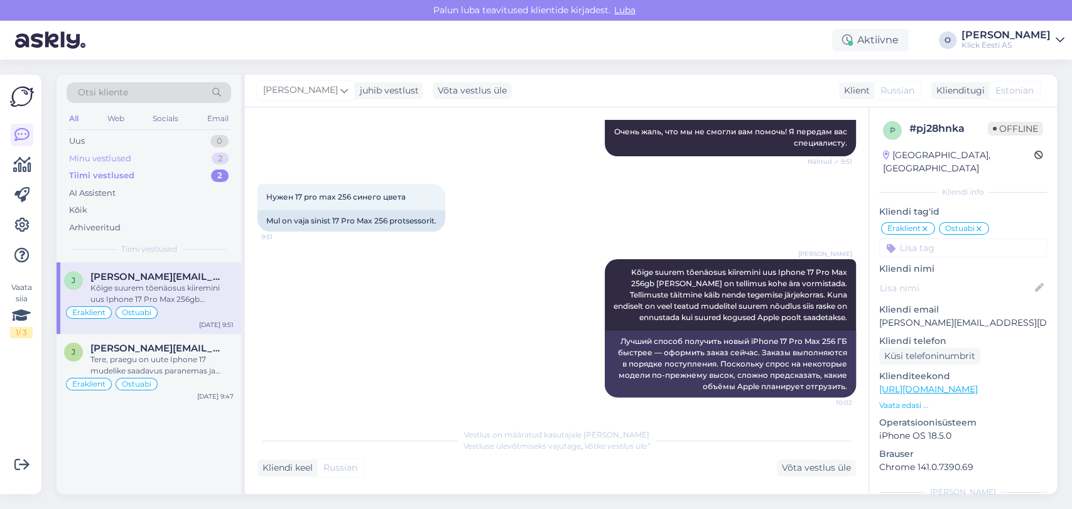
click at [136, 156] on div "Minu vestlused 2" at bounding box center [149, 159] width 164 height 18
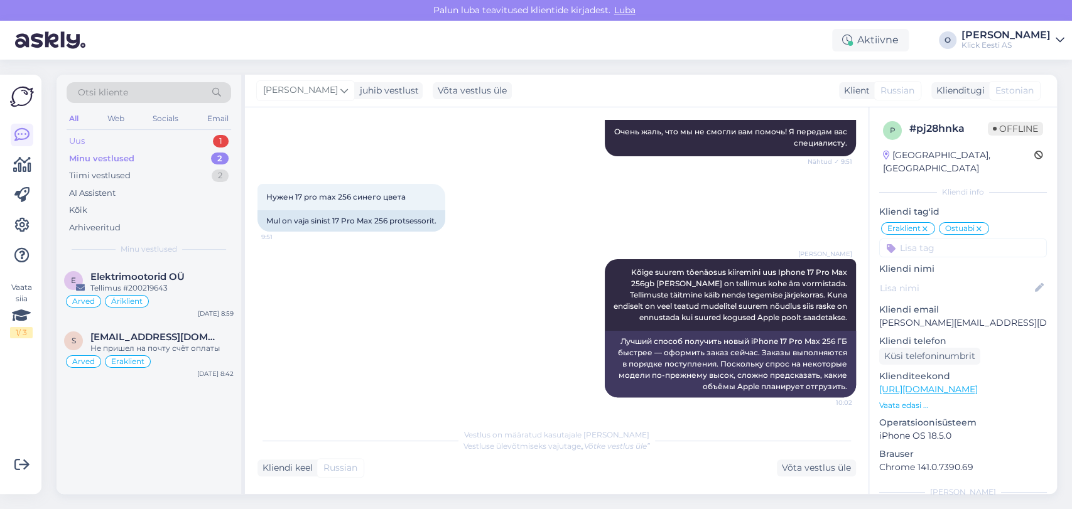
click at [163, 141] on div "Uus 1" at bounding box center [149, 141] width 164 height 18
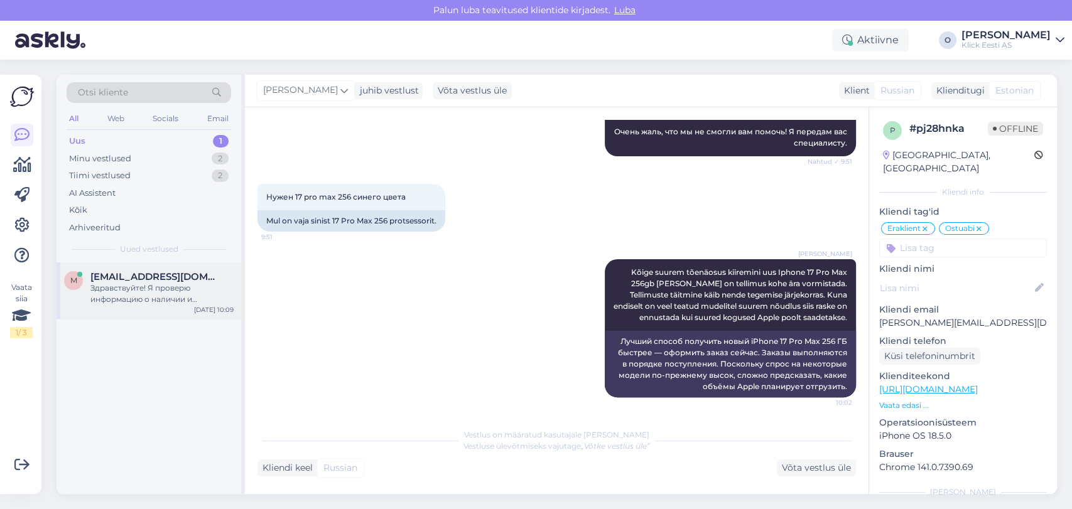
click at [138, 284] on div "Здравствуйте! Я проверю информацию о наличии и возможности заказа беспроводного…" at bounding box center [161, 294] width 143 height 23
